Goal: Communication & Community: Answer question/provide support

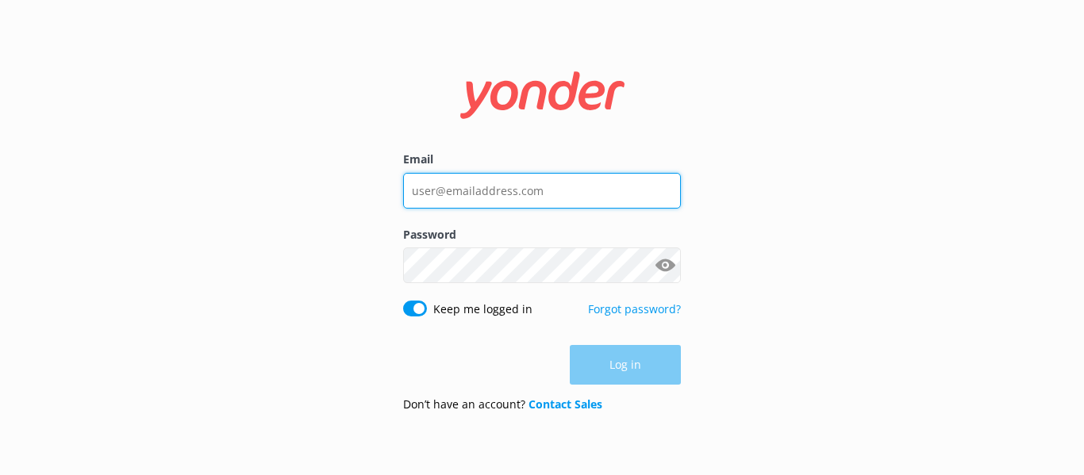
type input "[EMAIL_ADDRESS][DOMAIN_NAME]"
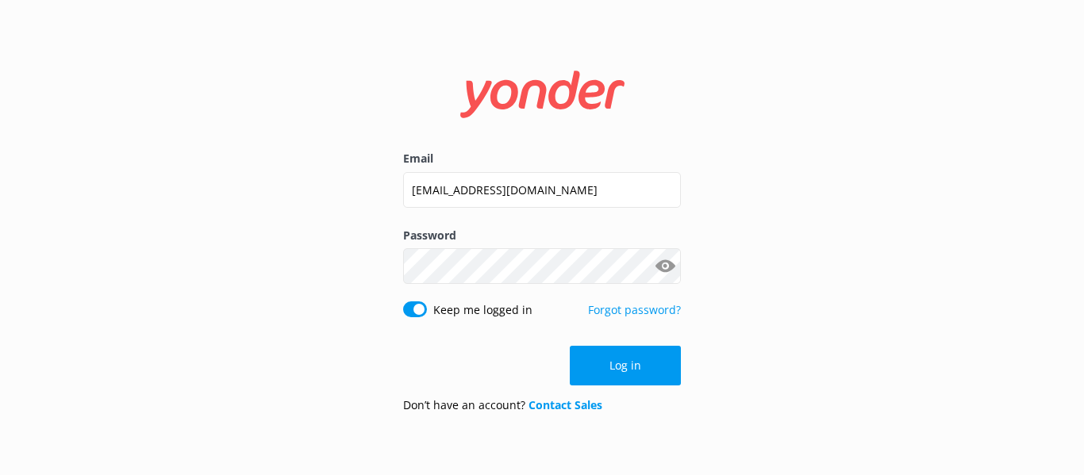
click at [630, 357] on div "Log in" at bounding box center [542, 366] width 278 height 40
click at [630, 357] on button "Log in" at bounding box center [625, 366] width 111 height 40
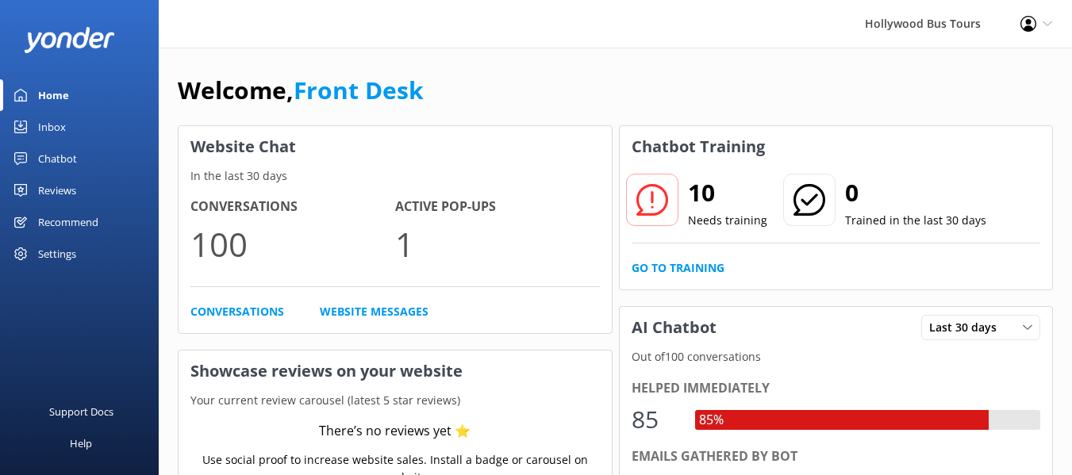
click at [42, 132] on div "Inbox" at bounding box center [52, 127] width 28 height 32
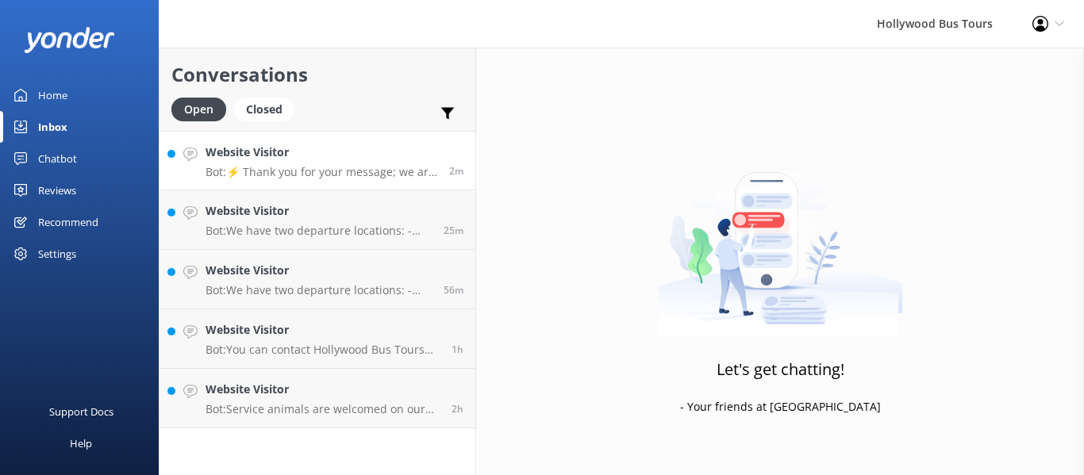
click at [307, 173] on p "Bot: ⚡ Thank you for your message; we are connecting you to a team member who w…" at bounding box center [322, 172] width 232 height 14
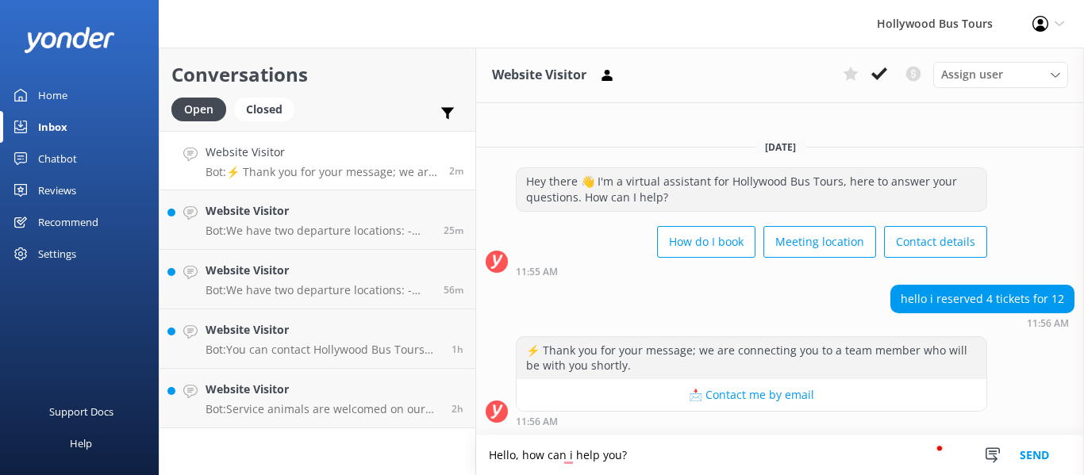
type textarea "Hello, how can i help you?"
click at [1038, 451] on button "Send" at bounding box center [1035, 456] width 60 height 40
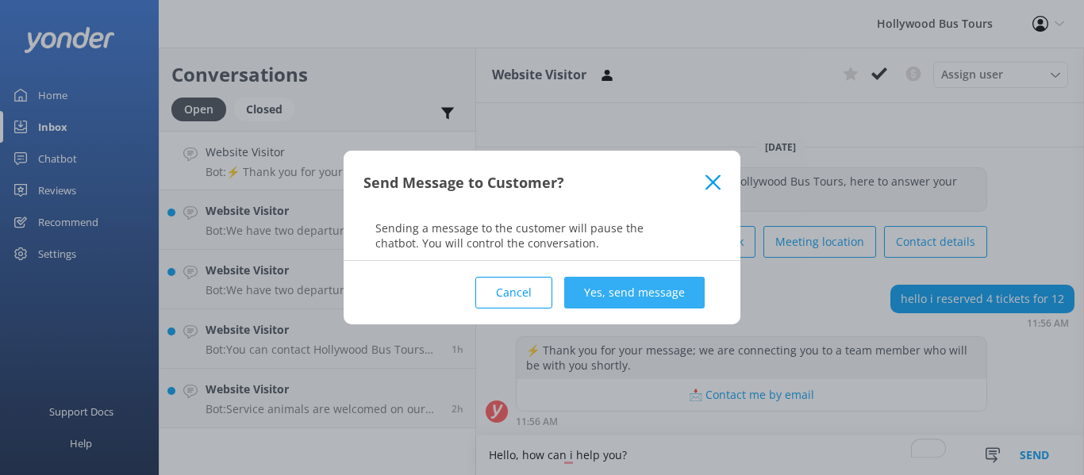
click at [643, 291] on button "Yes, send message" at bounding box center [634, 293] width 140 height 32
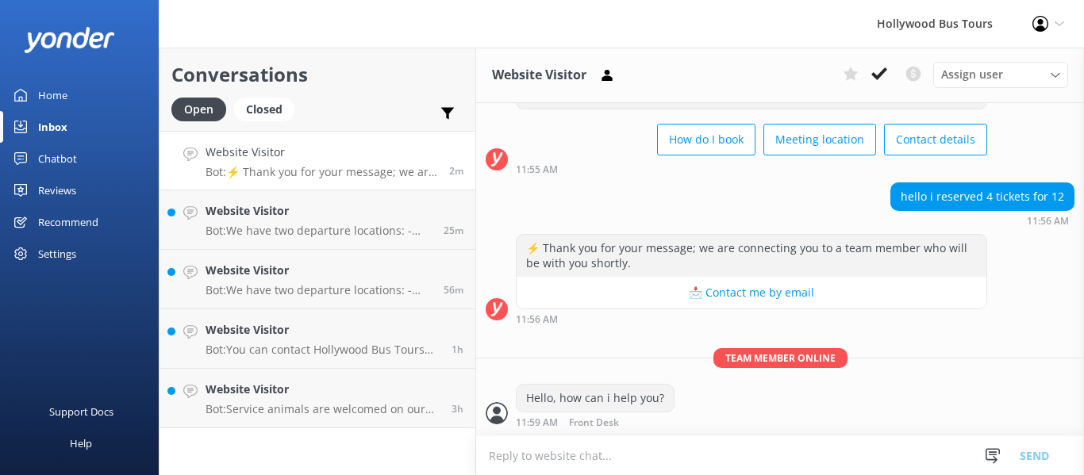
scroll to position [80, 0]
click at [334, 227] on p "Bot: We have two departure locations: - [STREET_ADDRESS]. Please check-in insid…" at bounding box center [319, 231] width 226 height 14
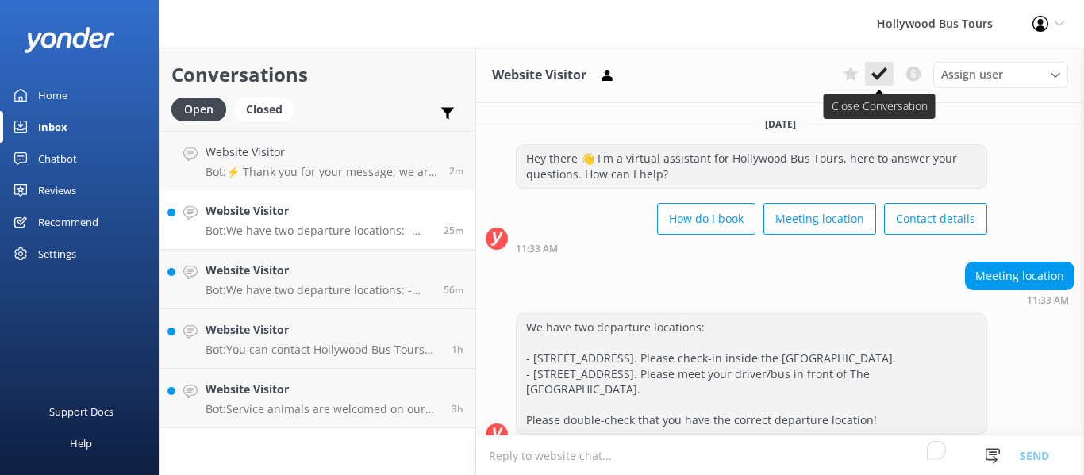
scroll to position [38, 0]
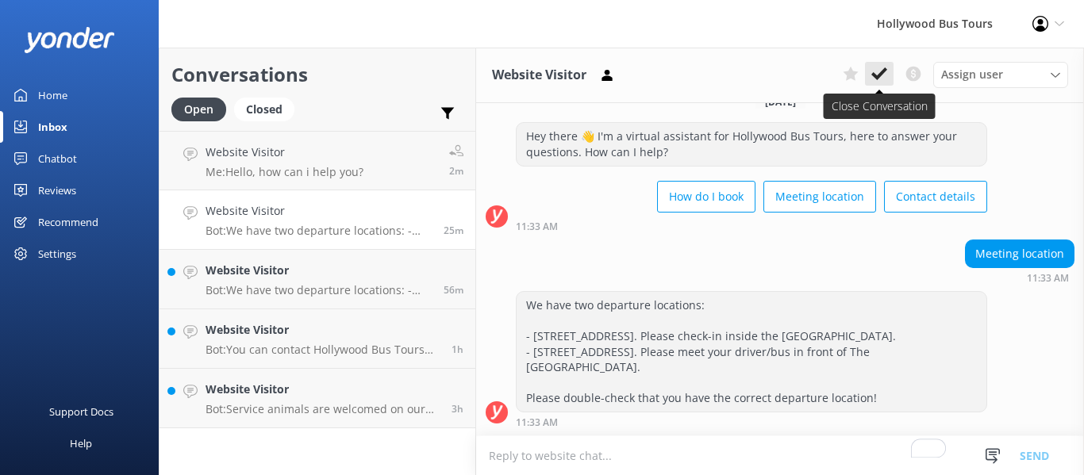
click at [880, 71] on icon at bounding box center [880, 74] width 16 height 16
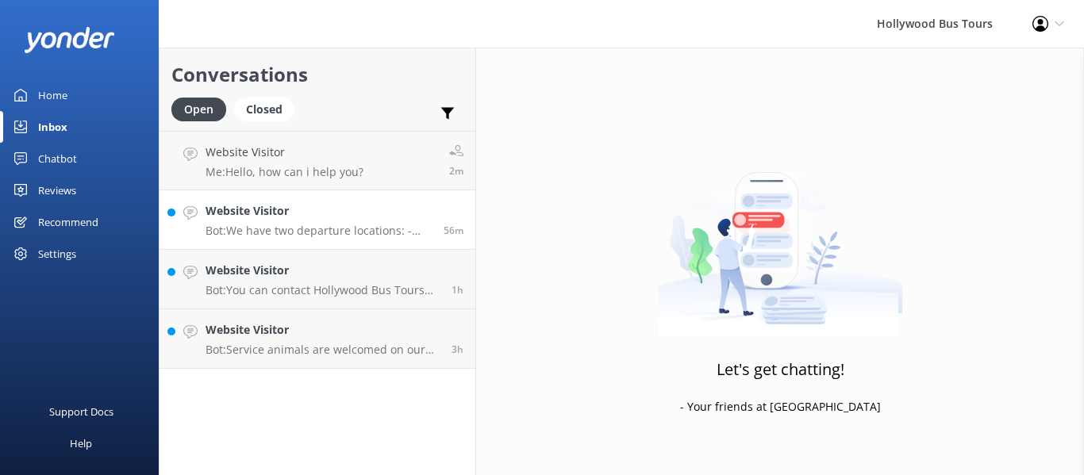
click at [356, 222] on div "Website Visitor Bot: We have two departure locations: - [STREET_ADDRESS]. Pleas…" at bounding box center [319, 219] width 226 height 35
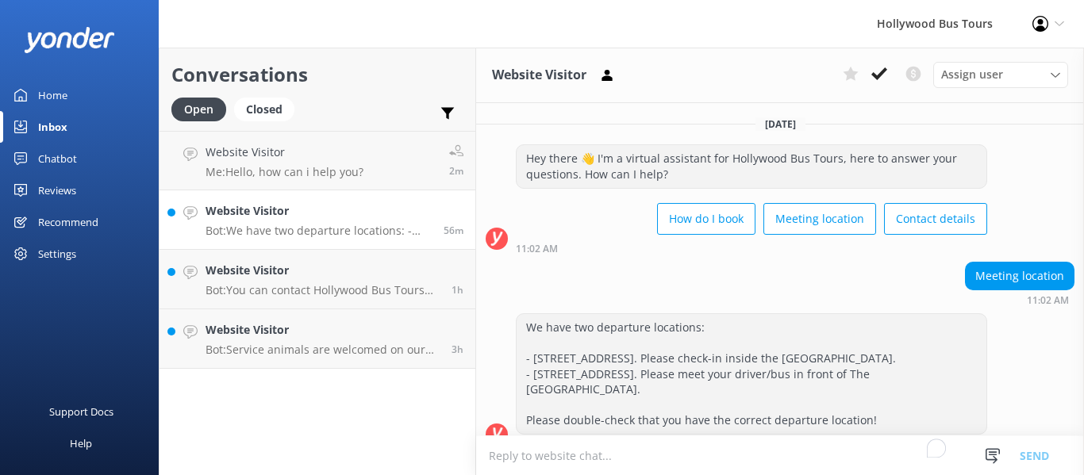
scroll to position [38, 0]
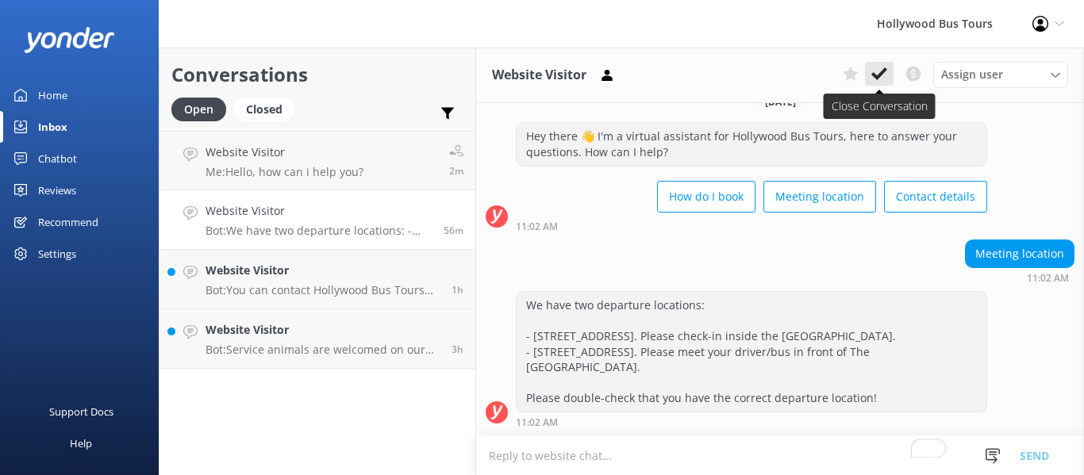
click at [889, 70] on button at bounding box center [879, 74] width 29 height 24
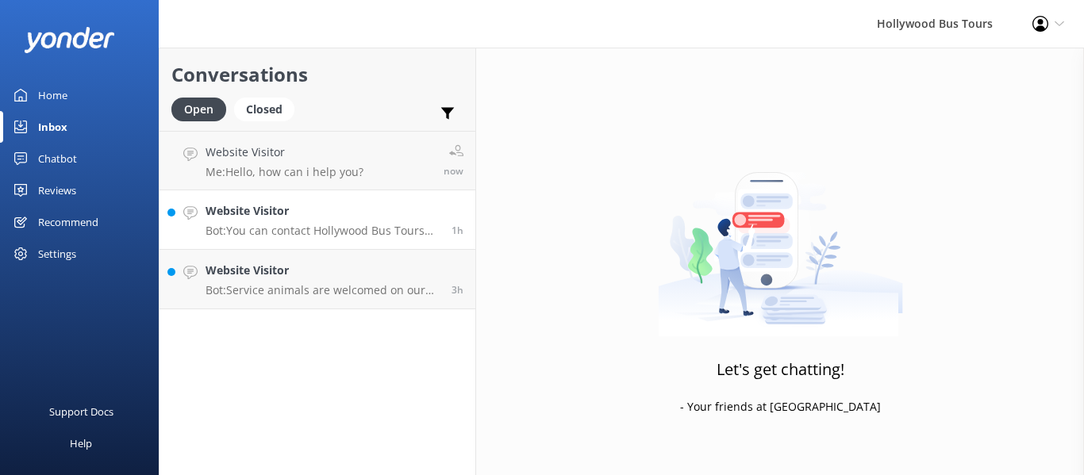
click at [400, 240] on link "Website Visitor Bot: You can contact Hollywood Bus Tours by phone at [PHONE_NUM…" at bounding box center [318, 220] width 316 height 60
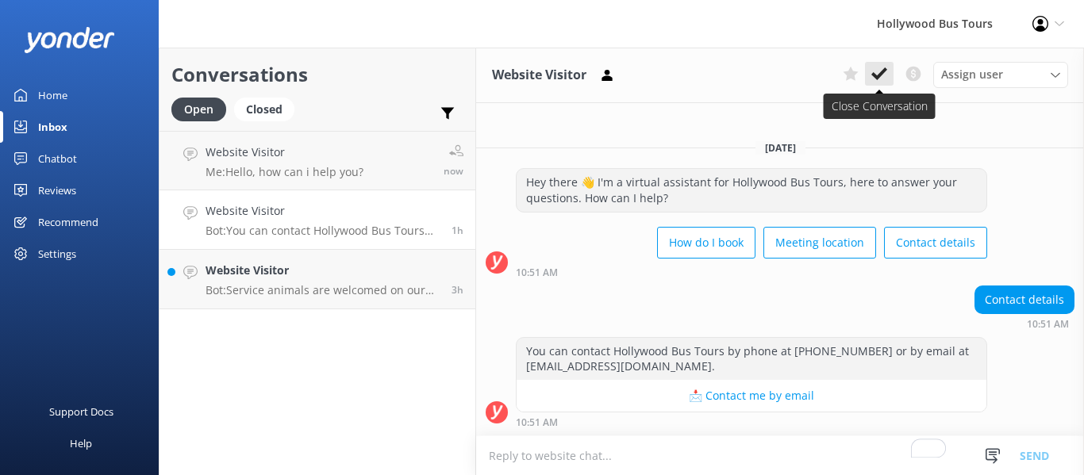
click at [880, 75] on use at bounding box center [880, 73] width 16 height 13
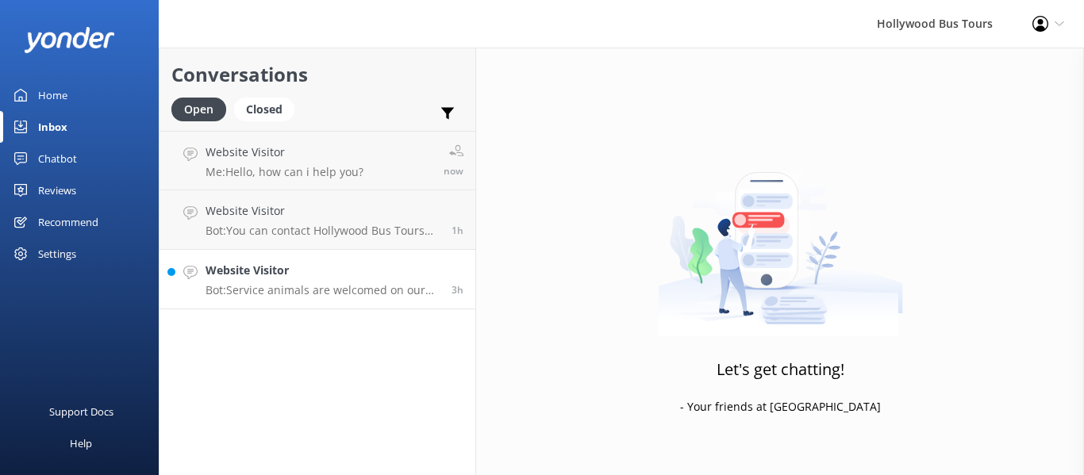
click at [309, 283] on p "Bot: Service animals are welcomed on our tour buses. For other pets, please con…" at bounding box center [323, 290] width 234 height 14
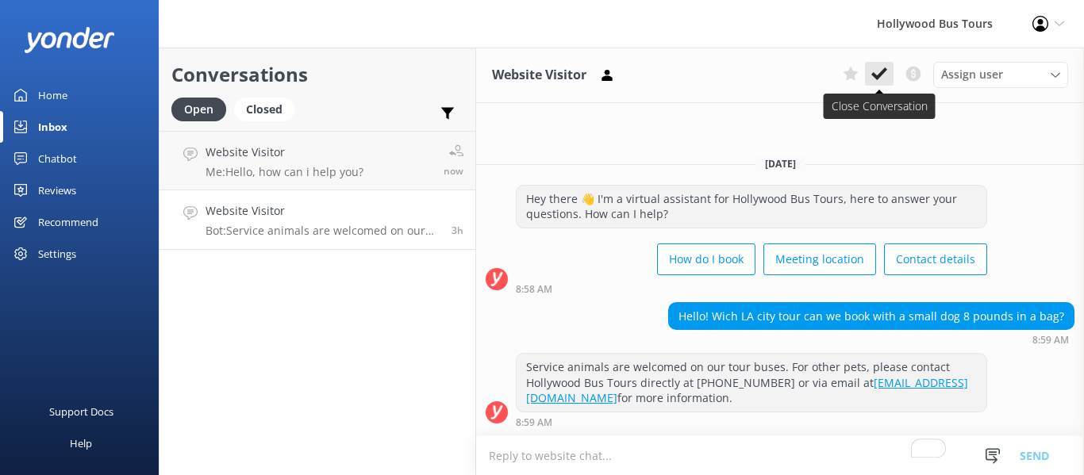
click at [882, 71] on use at bounding box center [880, 73] width 16 height 13
